Goal: Task Accomplishment & Management: Use online tool/utility

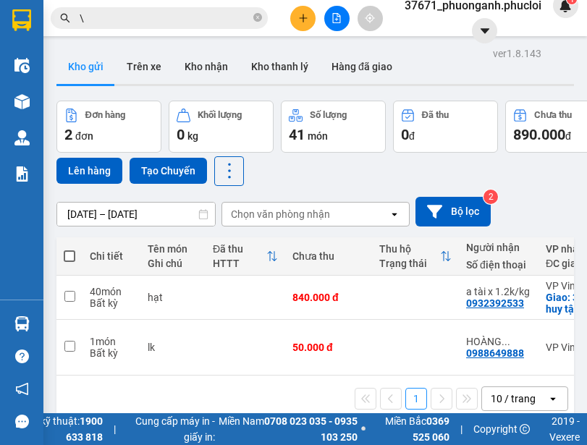
scroll to position [67, 0]
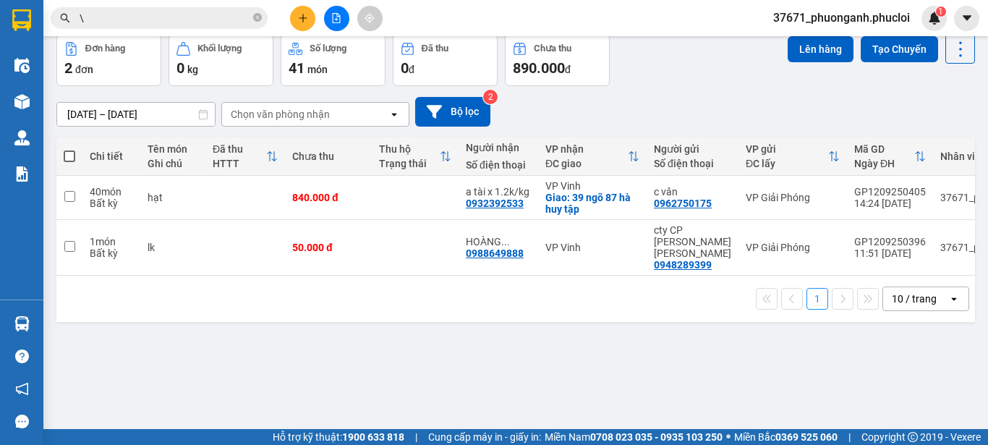
click at [576, 347] on div "ver 1.8.143 Kho gửi Trên xe Kho [PERSON_NAME] [PERSON_NAME] đã [PERSON_NAME] hà…" at bounding box center [516, 199] width 930 height 445
click at [309, 19] on button at bounding box center [302, 18] width 25 height 25
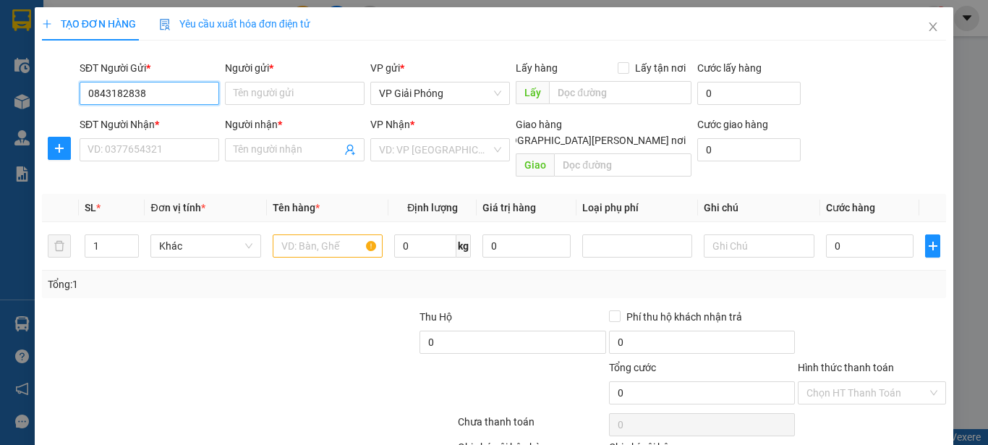
click at [194, 93] on input "0843182838" at bounding box center [150, 93] width 140 height 23
type input "0843182838"
click at [586, 26] on icon "close" at bounding box center [933, 27] width 12 height 12
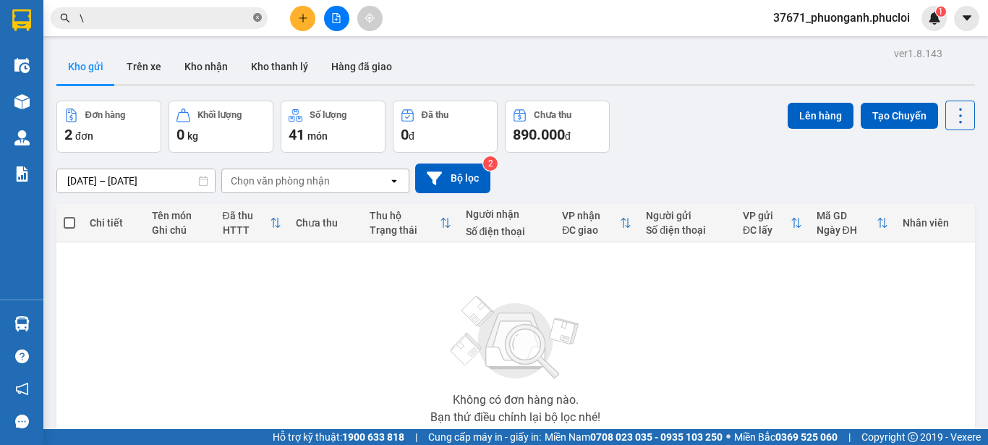
click at [256, 18] on icon "close-circle" at bounding box center [257, 17] width 9 height 9
type input "se3"
